Goal: Navigation & Orientation: Find specific page/section

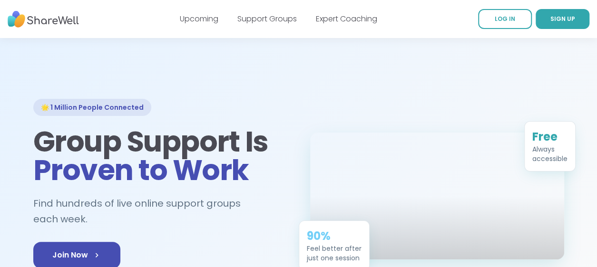
click at [198, 20] on link "Upcoming" at bounding box center [199, 18] width 39 height 11
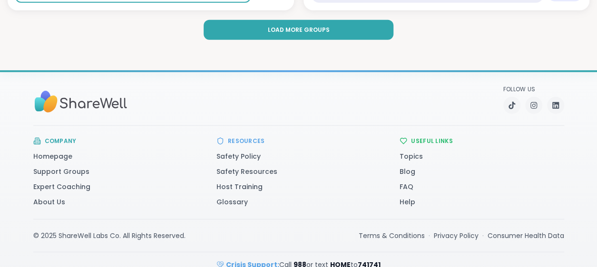
scroll to position [3024, 0]
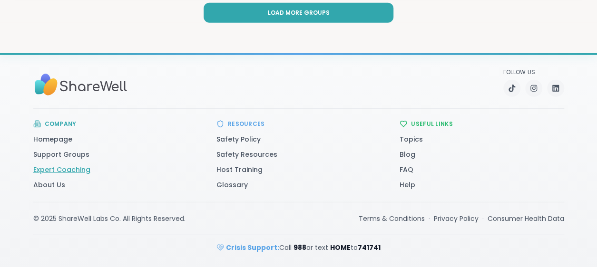
click at [58, 171] on link "Expert Coaching" at bounding box center [61, 170] width 57 height 10
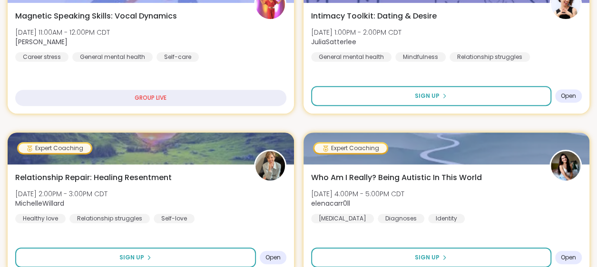
scroll to position [164, 0]
